Goal: Complete application form: Complete application form

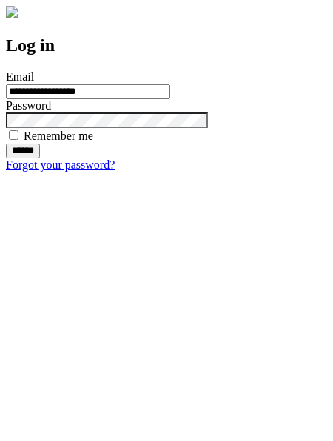
type input "**********"
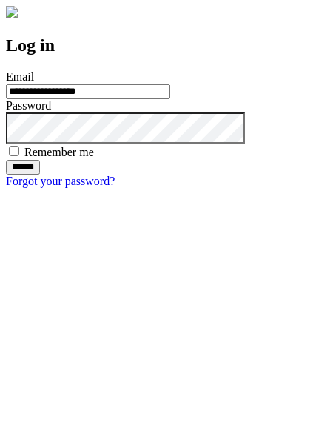
click at [40, 175] on input "******" at bounding box center [23, 167] width 34 height 15
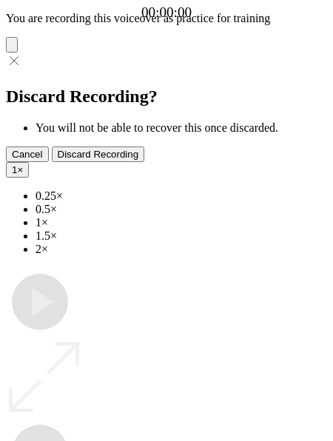
type input "**********"
